Goal: Navigation & Orientation: Find specific page/section

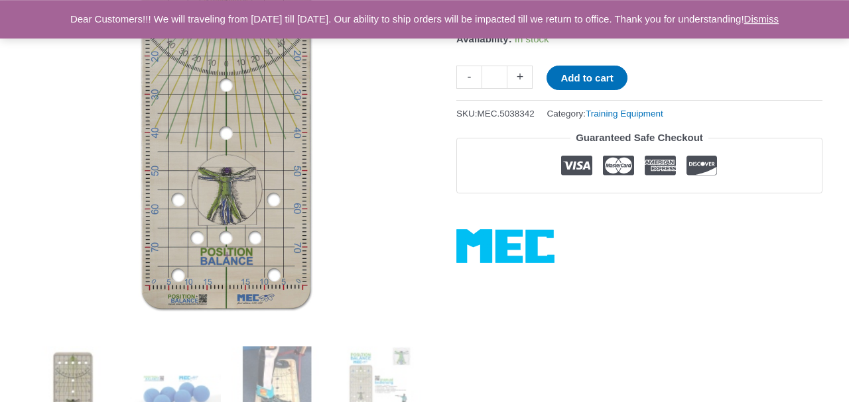
scroll to position [138, 0]
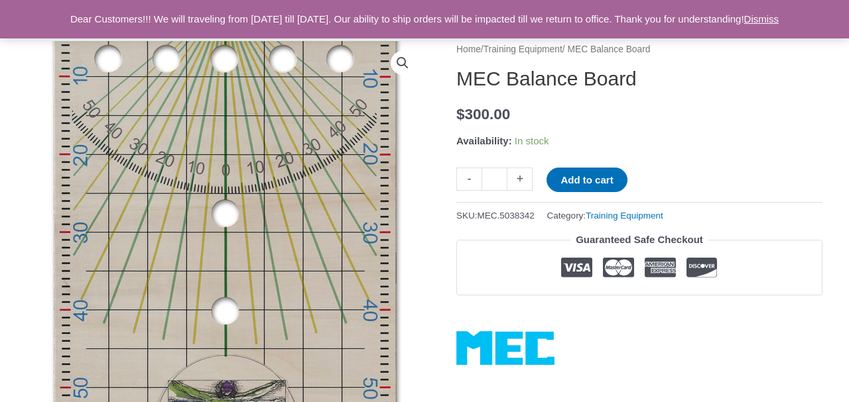
click at [286, 161] on img at bounding box center [224, 320] width 404 height 809
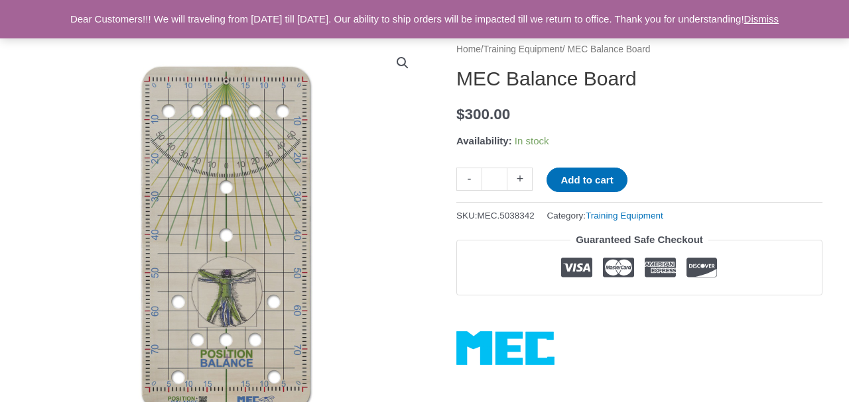
click at [404, 66] on link "🔍" at bounding box center [402, 63] width 24 height 24
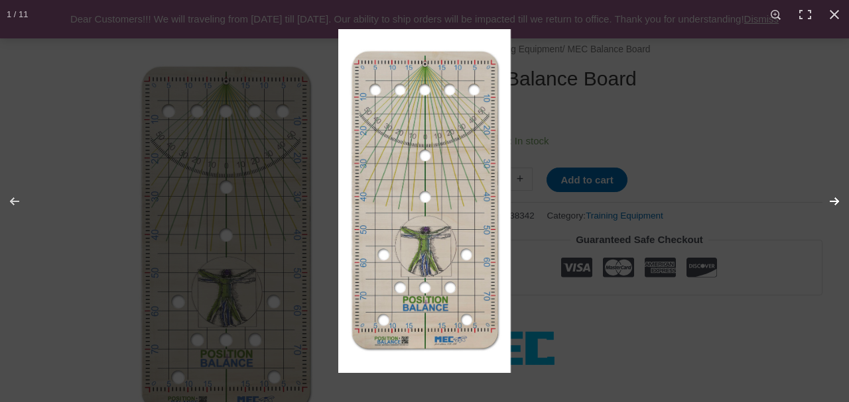
click at [833, 200] on button "Next (arrow right)" at bounding box center [825, 201] width 46 height 66
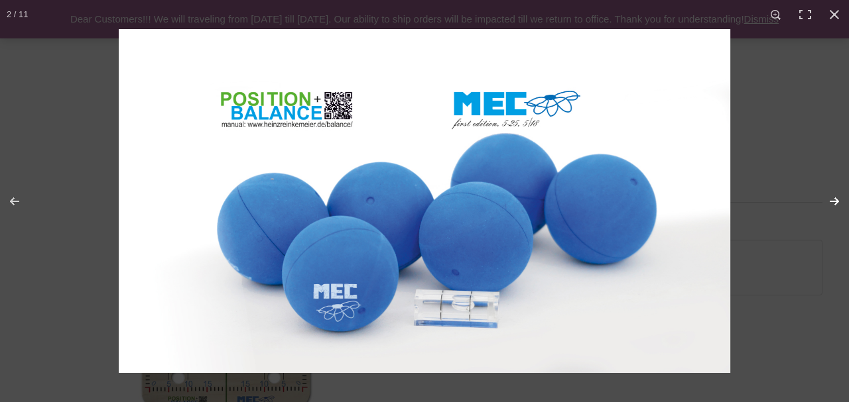
click at [833, 200] on button "Next (arrow right)" at bounding box center [825, 201] width 46 height 66
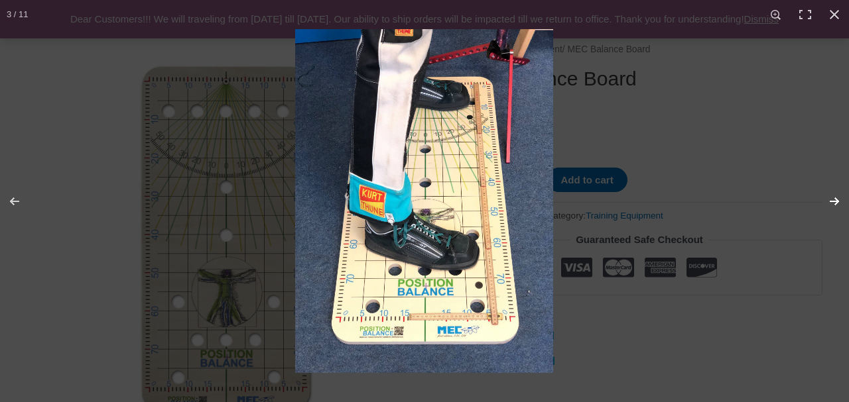
click at [833, 200] on button "Next (arrow right)" at bounding box center [825, 201] width 46 height 66
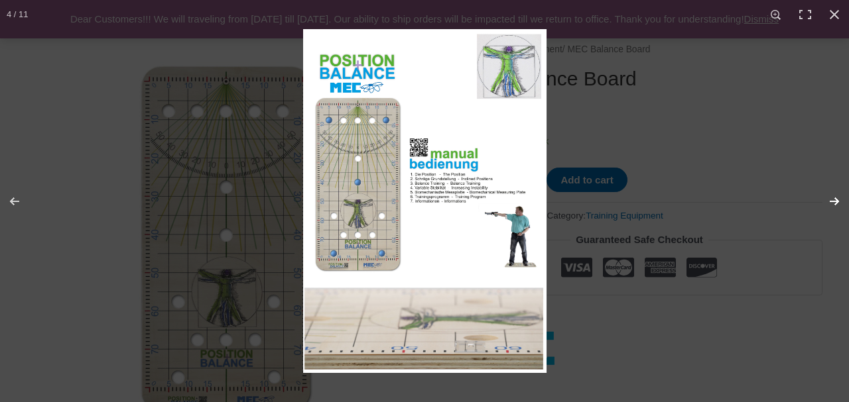
click at [833, 200] on button "Next (arrow right)" at bounding box center [825, 201] width 46 height 66
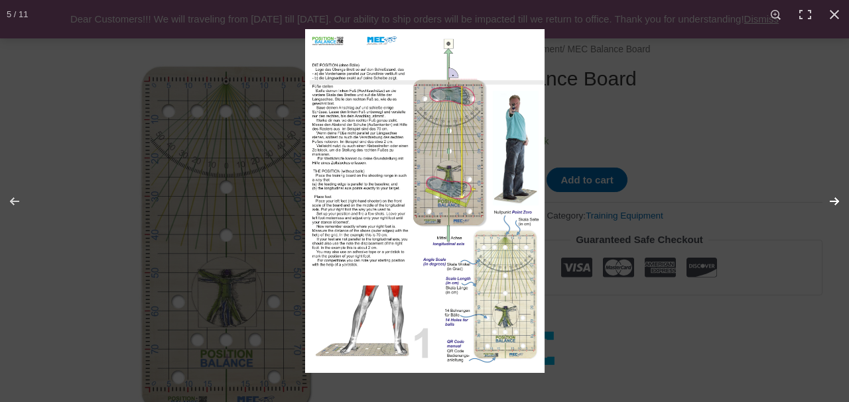
click at [833, 200] on button "Next (arrow right)" at bounding box center [825, 201] width 46 height 66
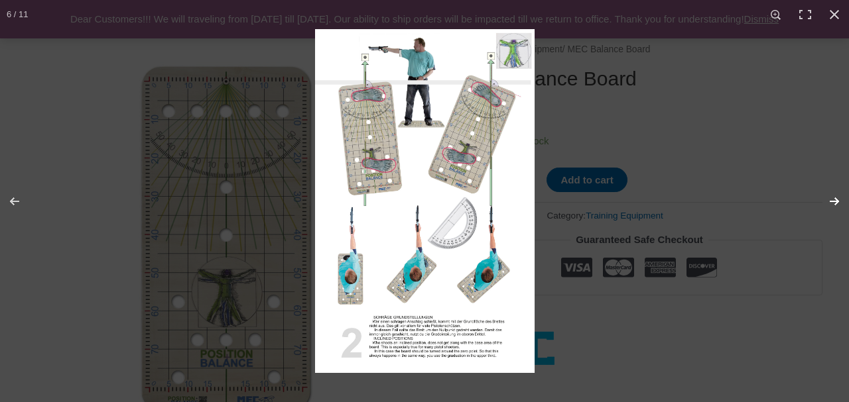
click at [833, 200] on button "Next (arrow right)" at bounding box center [825, 201] width 46 height 66
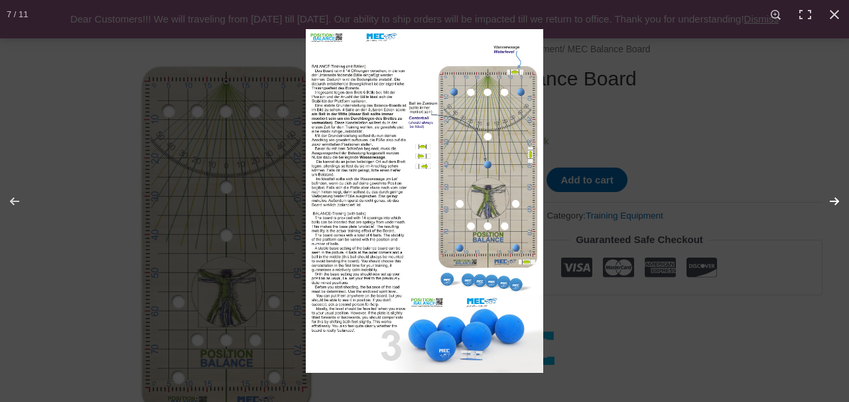
click at [833, 200] on button "Next (arrow right)" at bounding box center [825, 201] width 46 height 66
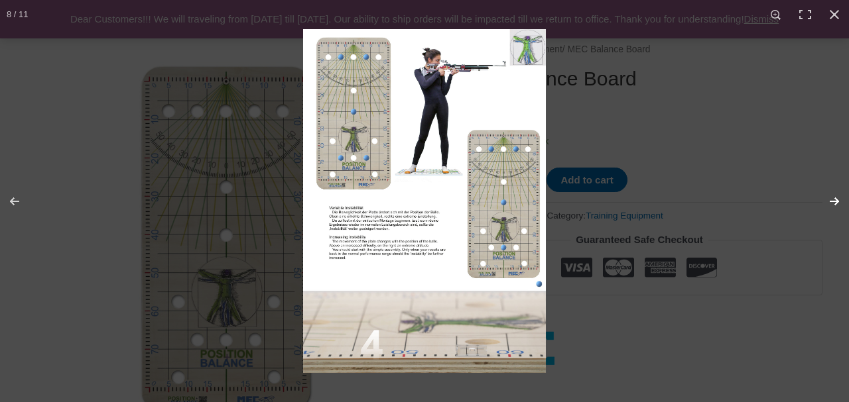
click at [833, 200] on button "Next (arrow right)" at bounding box center [825, 201] width 46 height 66
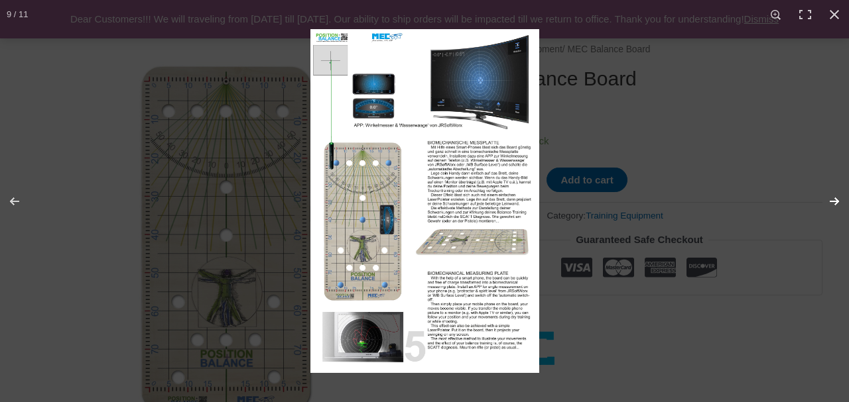
click at [833, 200] on button "Next (arrow right)" at bounding box center [825, 201] width 46 height 66
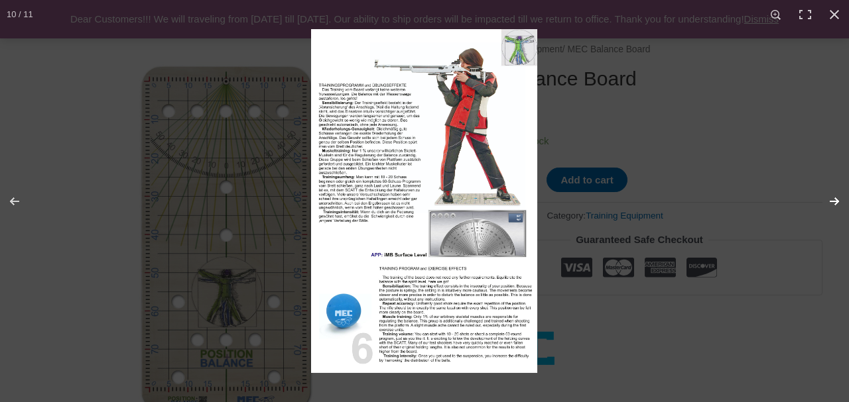
click at [833, 200] on button "Next (arrow right)" at bounding box center [825, 201] width 46 height 66
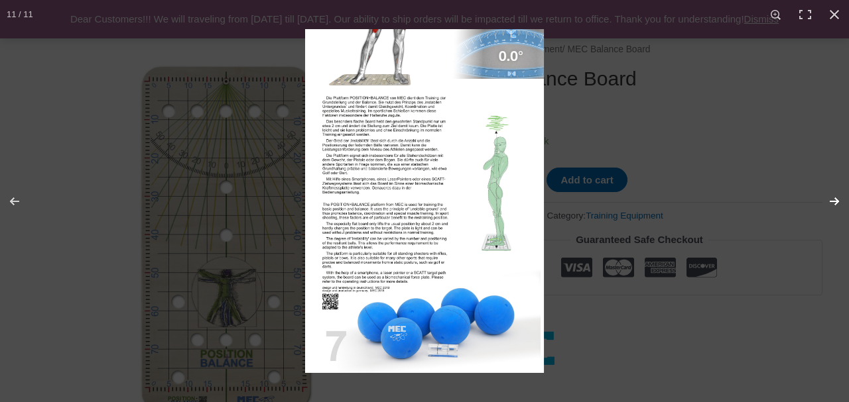
click at [833, 200] on button "Next (arrow right)" at bounding box center [825, 201] width 46 height 66
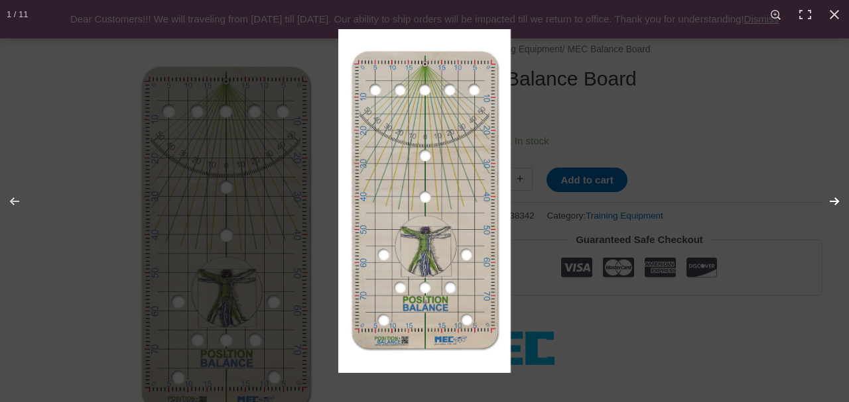
click at [833, 200] on button "Next (arrow right)" at bounding box center [825, 201] width 46 height 66
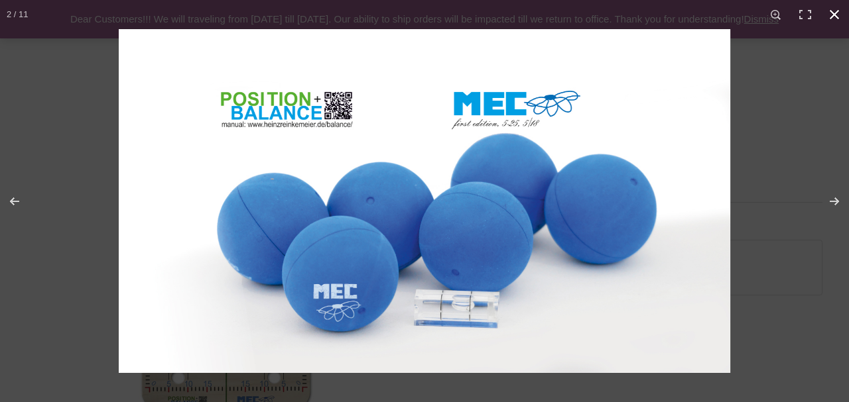
click at [786, 192] on div "Full screen image" at bounding box center [543, 230] width 849 height 402
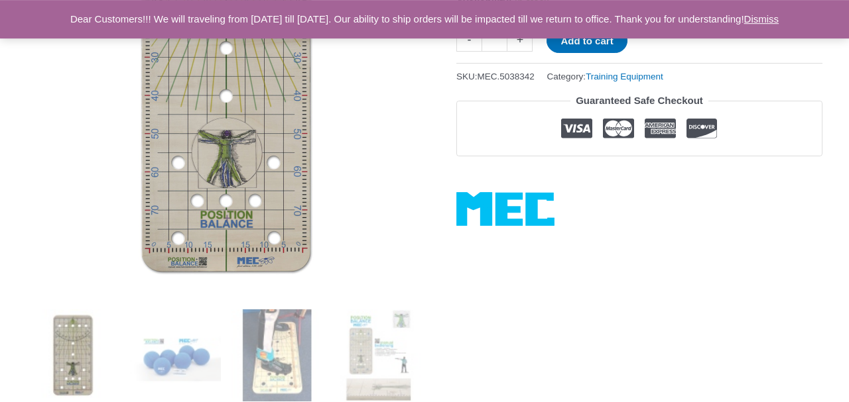
scroll to position [276, 0]
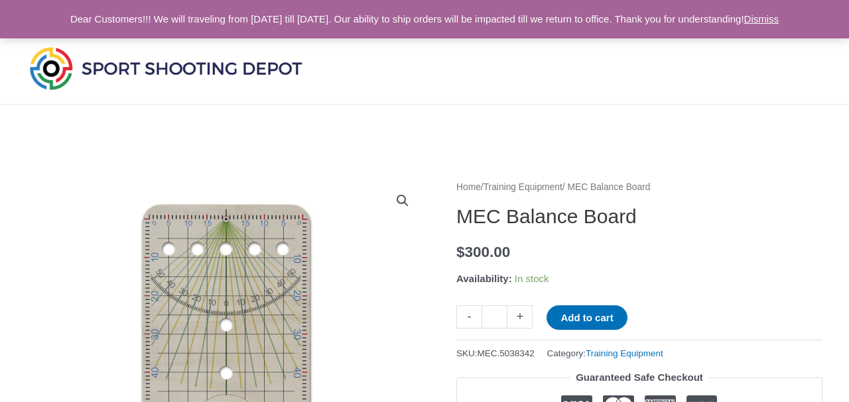
click at [266, 66] on img at bounding box center [166, 68] width 278 height 49
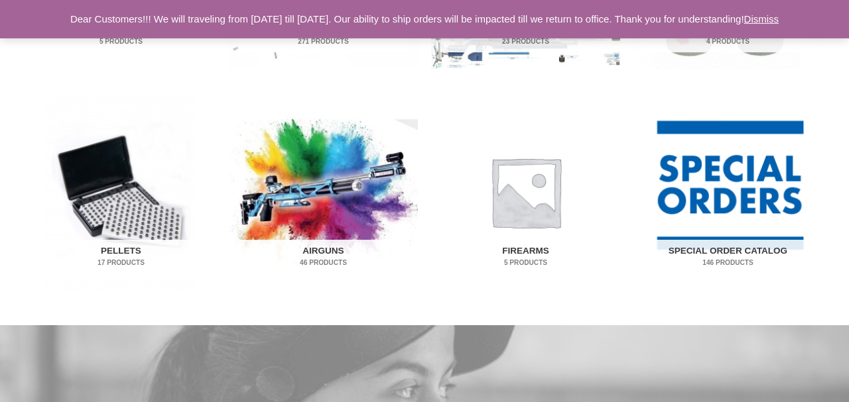
scroll to position [873, 0]
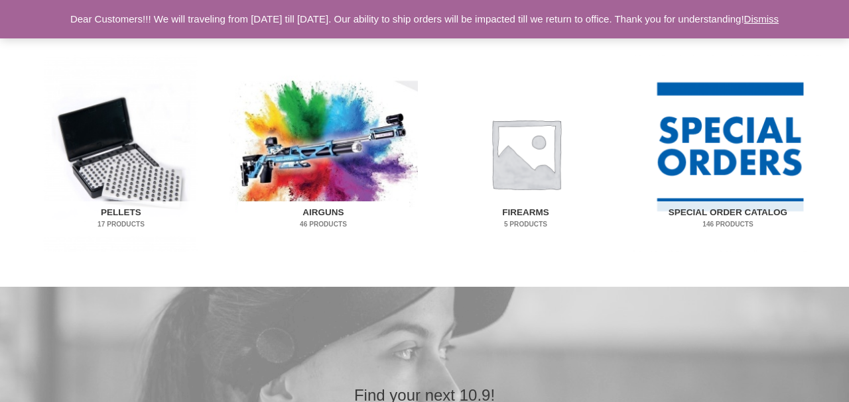
click at [312, 166] on img "Visit product category Airguns" at bounding box center [323, 153] width 189 height 197
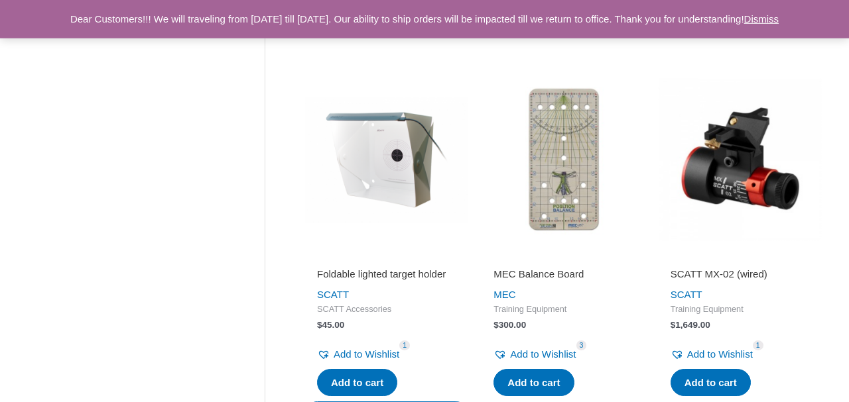
scroll to position [552, 0]
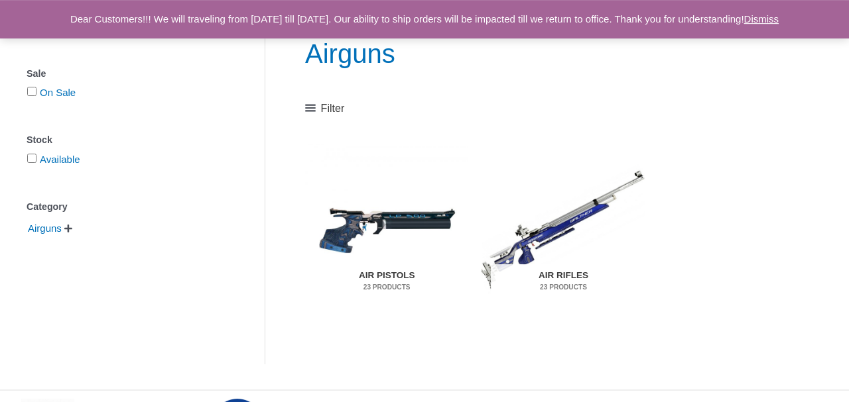
scroll to position [184, 0]
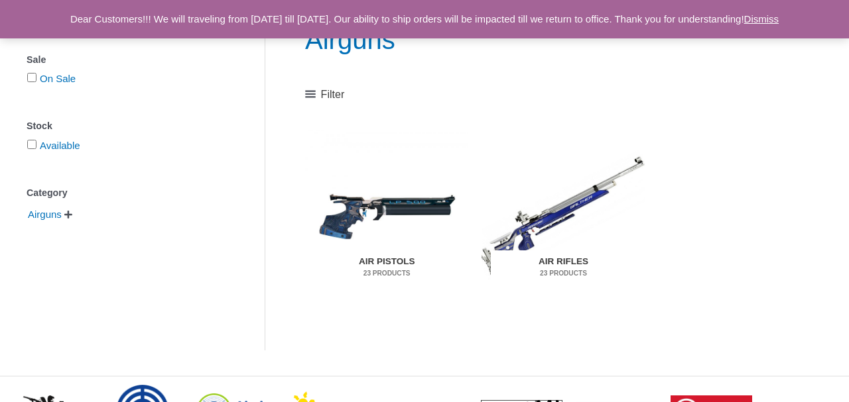
click at [571, 228] on img "Visit product category Air Rifles" at bounding box center [562, 215] width 163 height 171
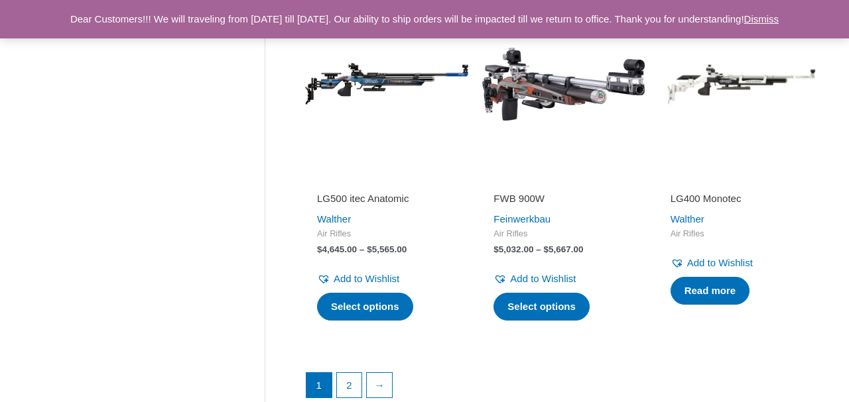
scroll to position [2273, 0]
